Goal: Task Accomplishment & Management: Manage account settings

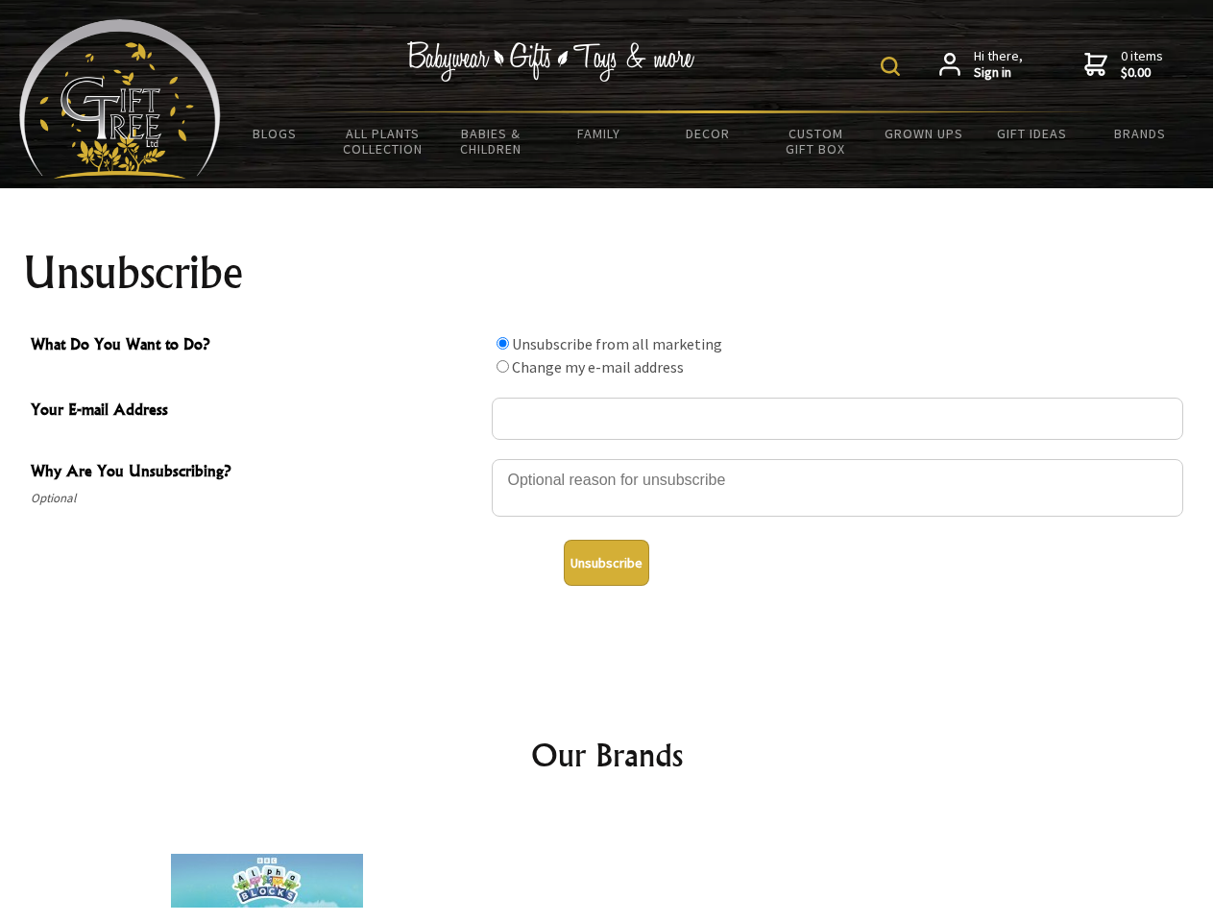
click at [893, 66] on img at bounding box center [890, 66] width 19 height 19
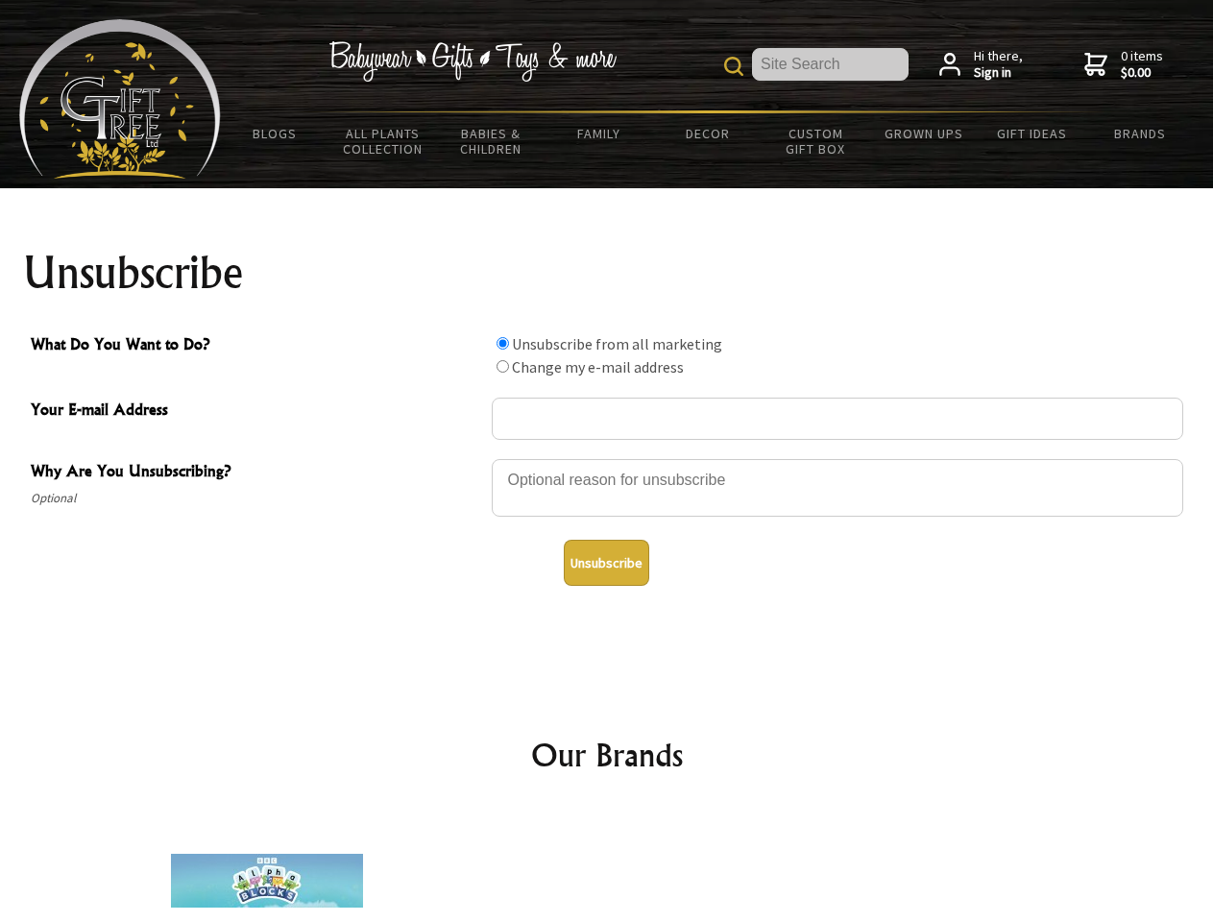
click at [607, 458] on div at bounding box center [838, 490] width 692 height 67
click at [502, 343] on input "What Do You Want to Do?" at bounding box center [503, 343] width 12 height 12
click at [502, 366] on input "What Do You Want to Do?" at bounding box center [503, 366] width 12 height 12
radio input "true"
click at [606, 563] on button "Unsubscribe" at bounding box center [606, 563] width 85 height 46
